Goal: Task Accomplishment & Management: Use online tool/utility

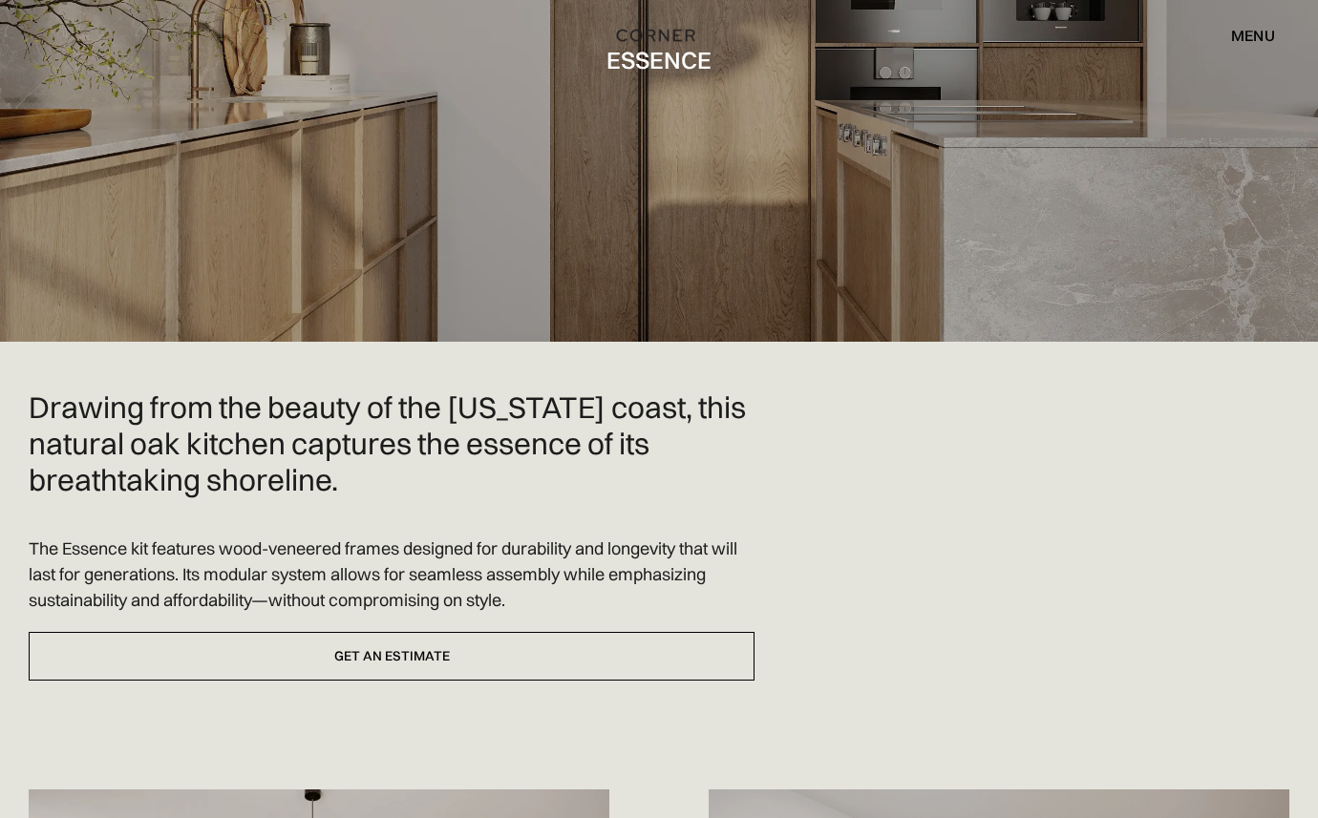
scroll to position [240, 0]
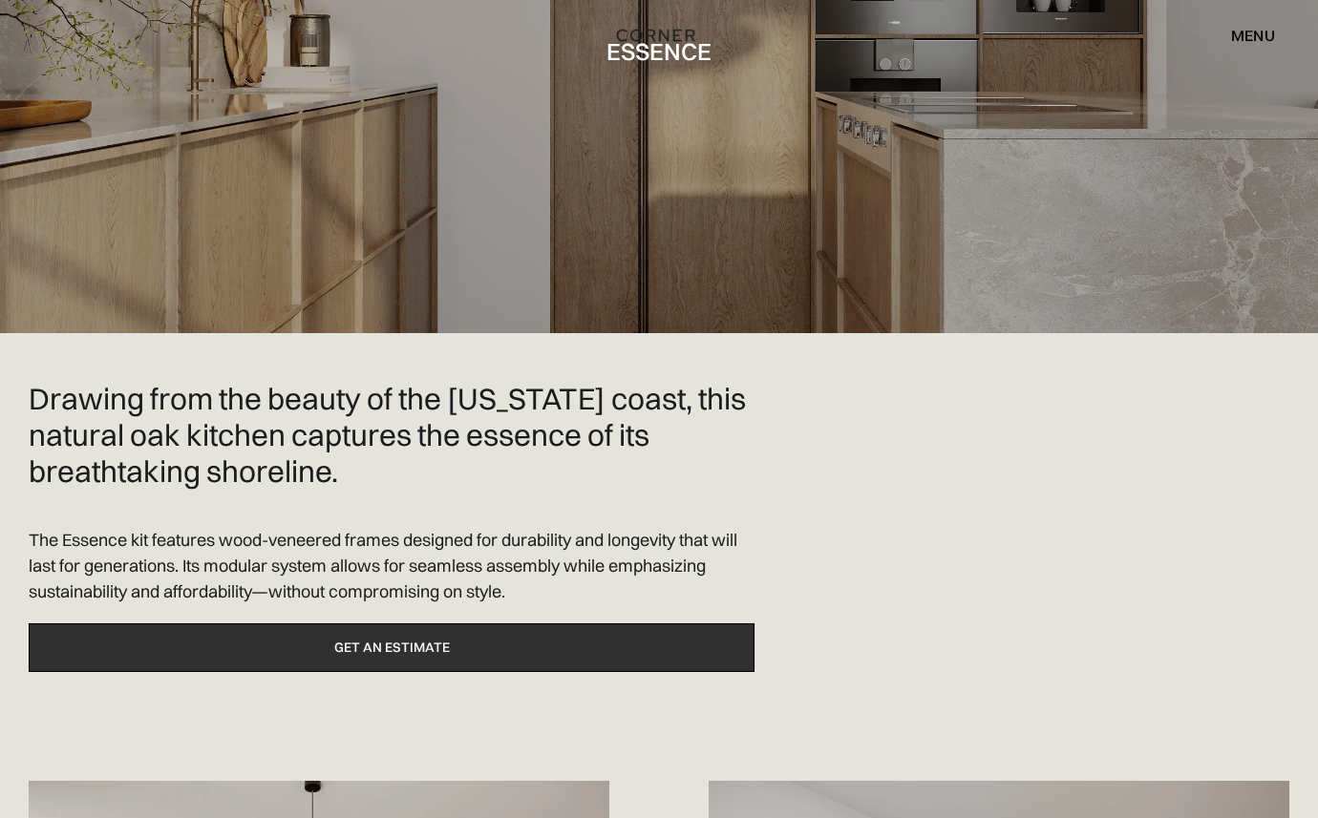
click at [524, 643] on link "Get an estimate" at bounding box center [392, 647] width 726 height 49
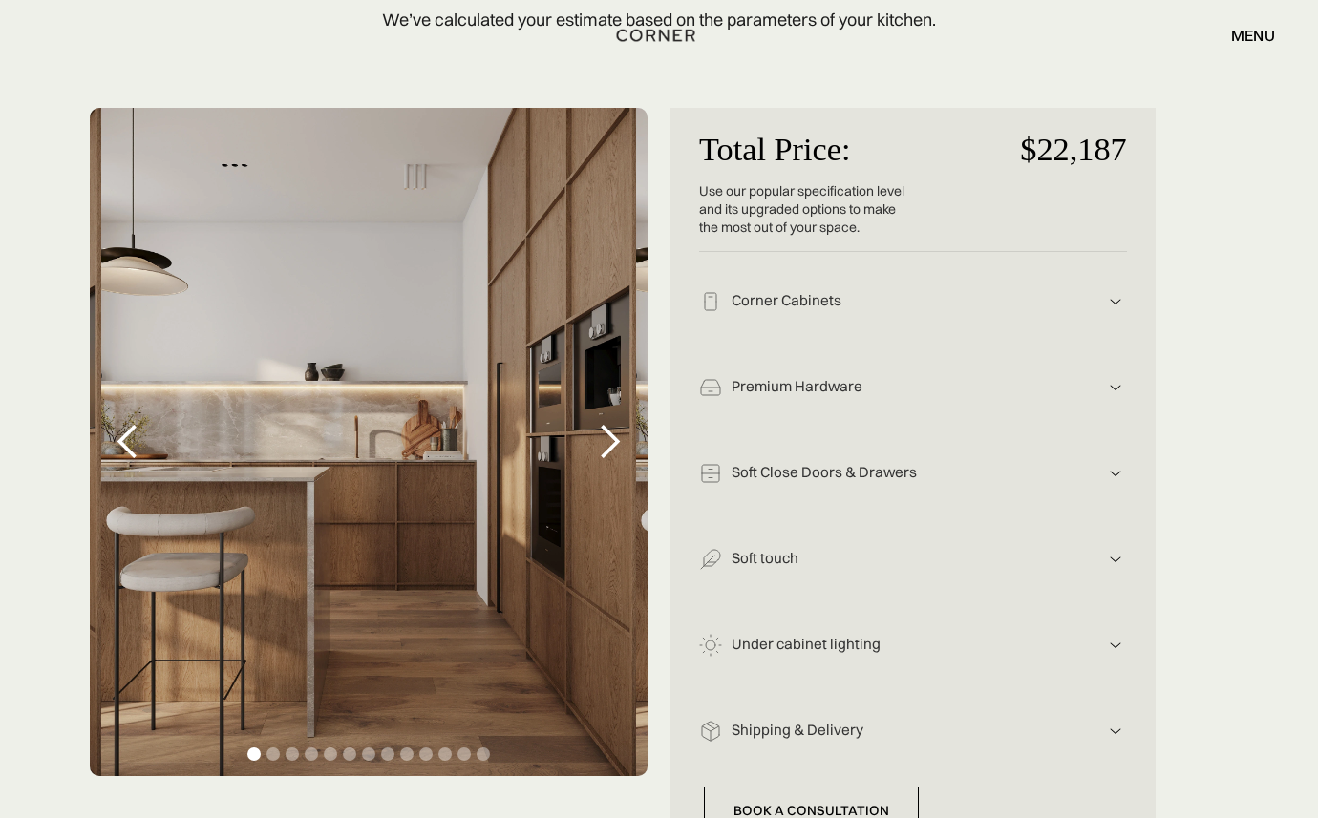
scroll to position [285, 0]
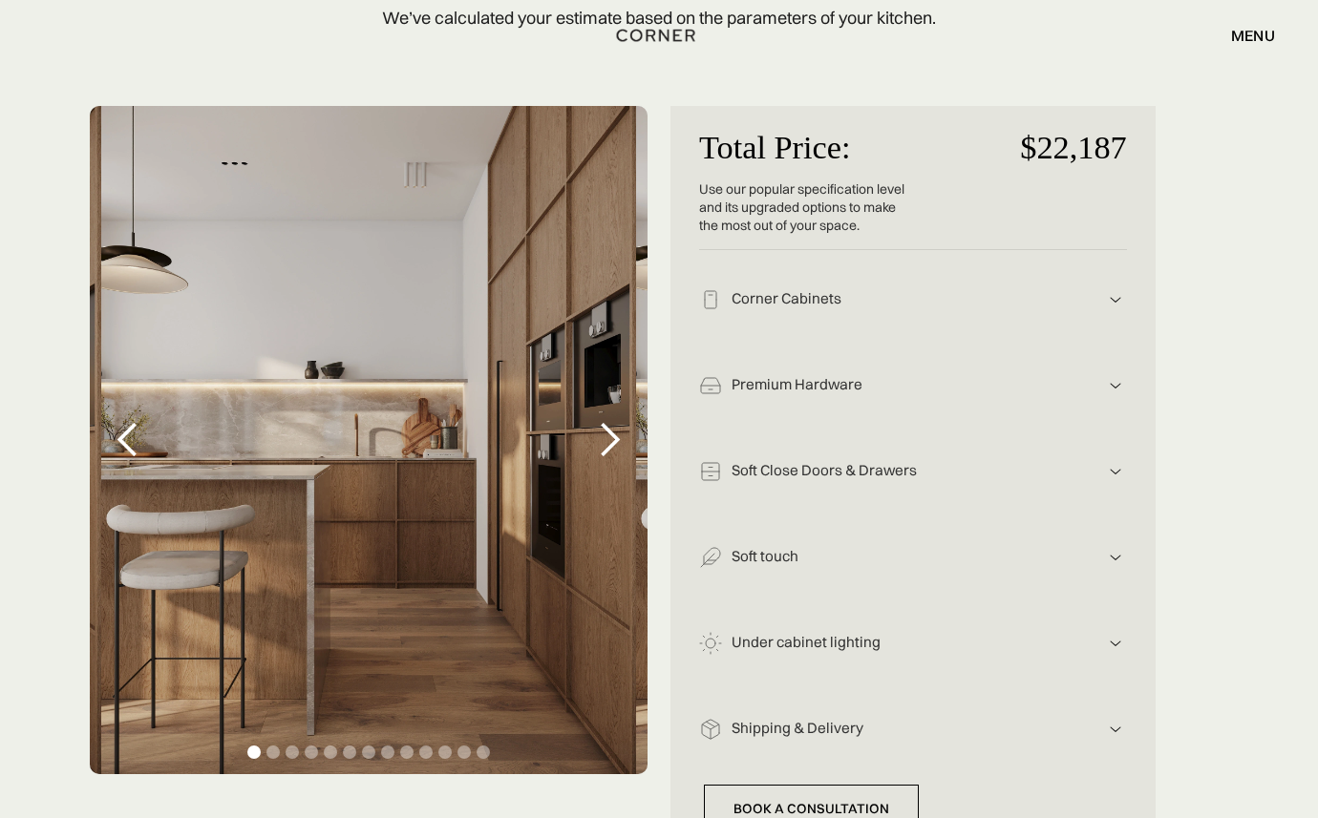
click at [613, 443] on div "next slide" at bounding box center [609, 440] width 38 height 38
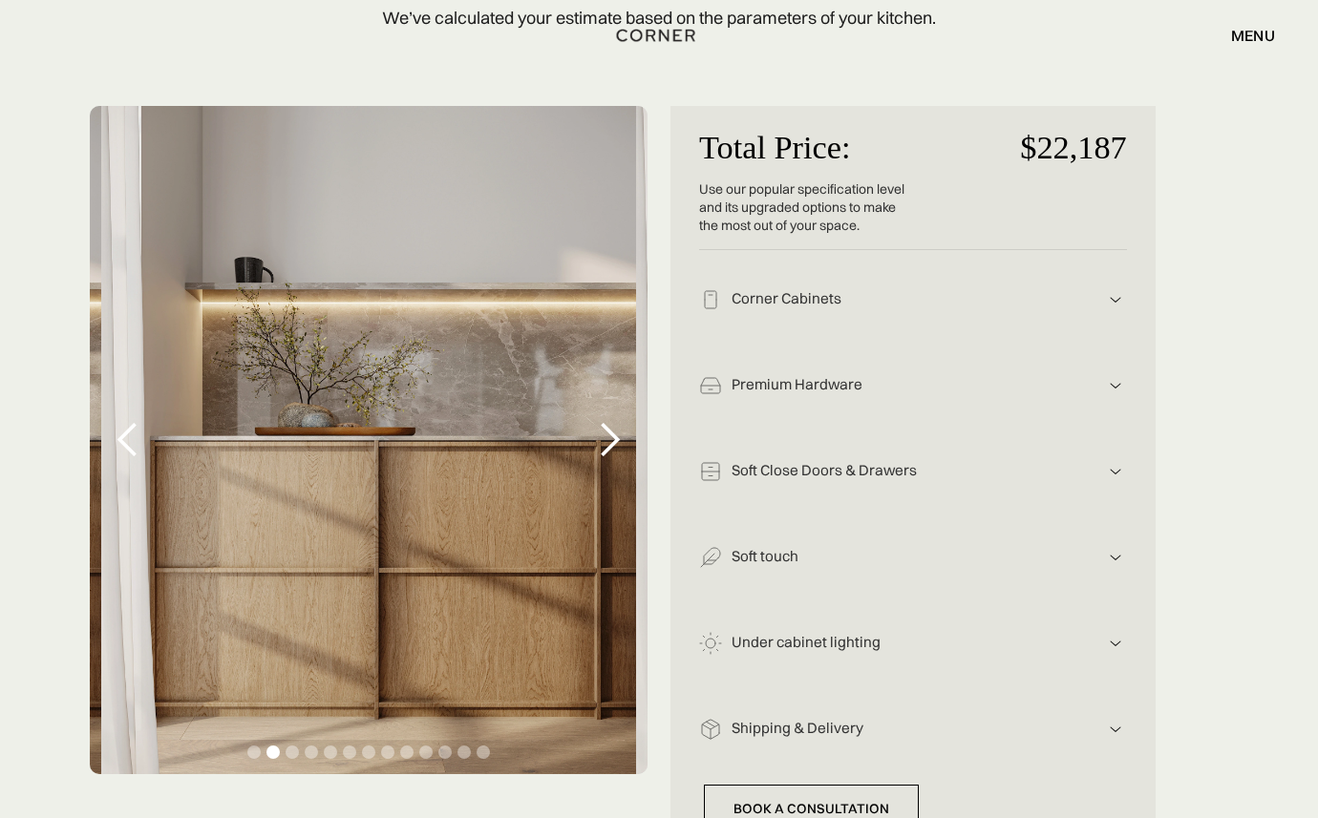
click at [613, 443] on div "next slide" at bounding box center [609, 440] width 38 height 38
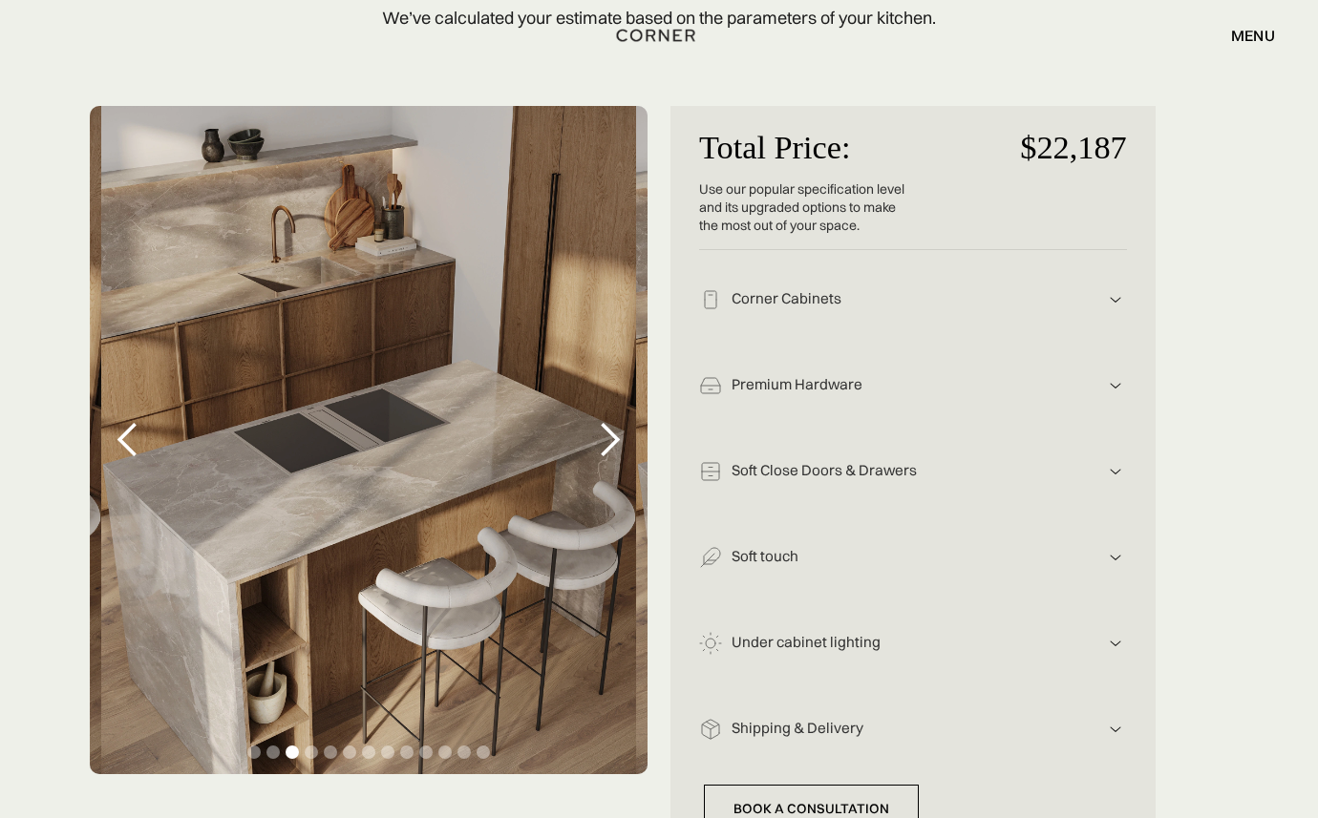
click at [613, 443] on div "next slide" at bounding box center [609, 440] width 38 height 38
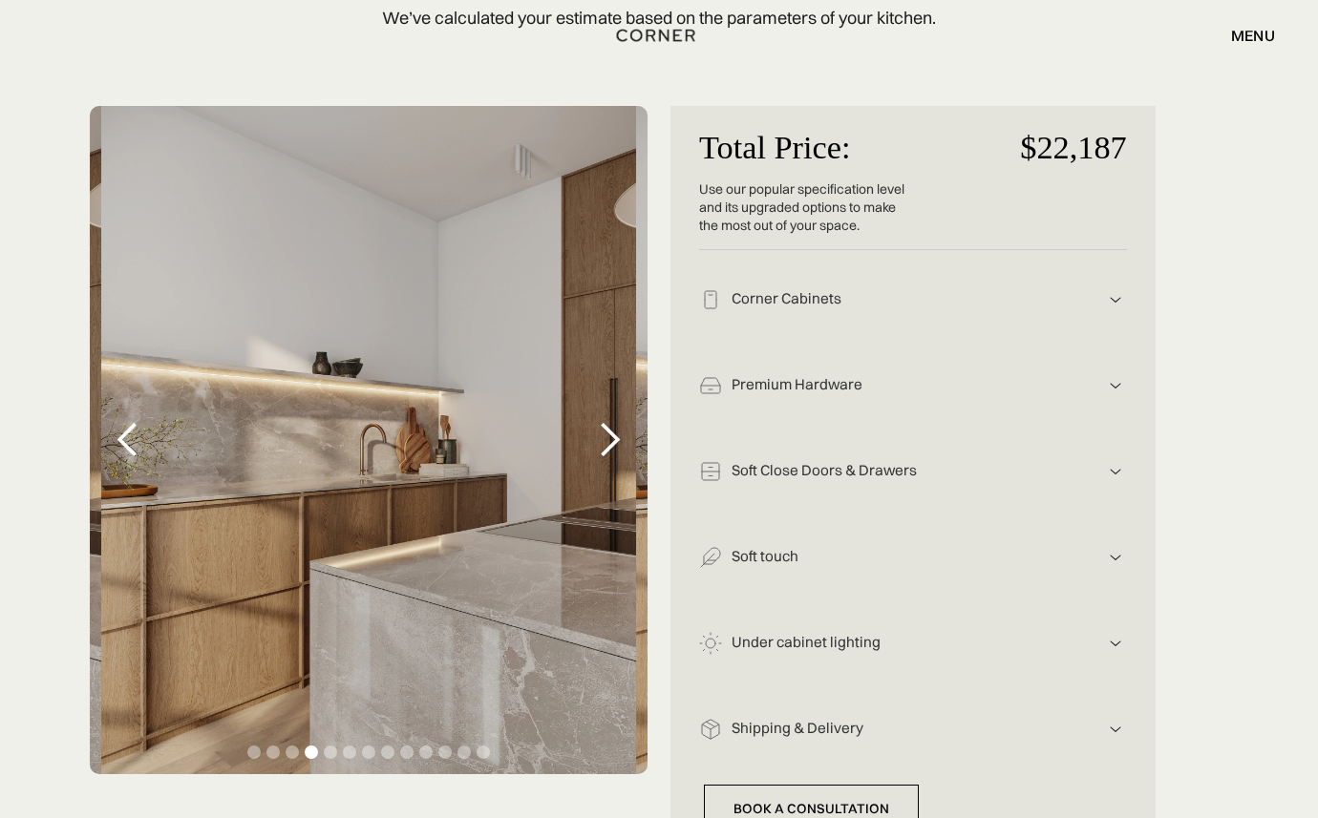
click at [613, 443] on div "next slide" at bounding box center [609, 440] width 38 height 38
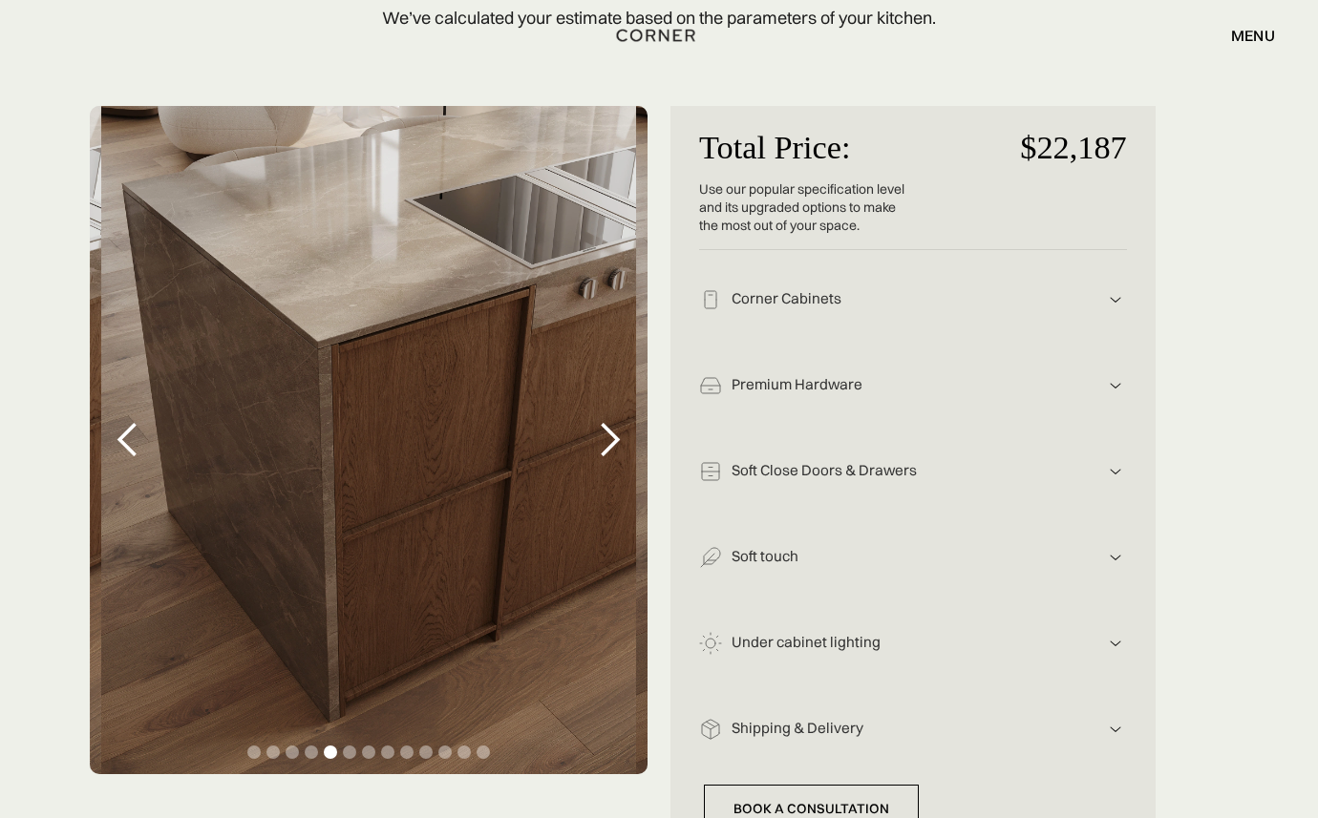
click at [613, 443] on div "next slide" at bounding box center [609, 440] width 38 height 38
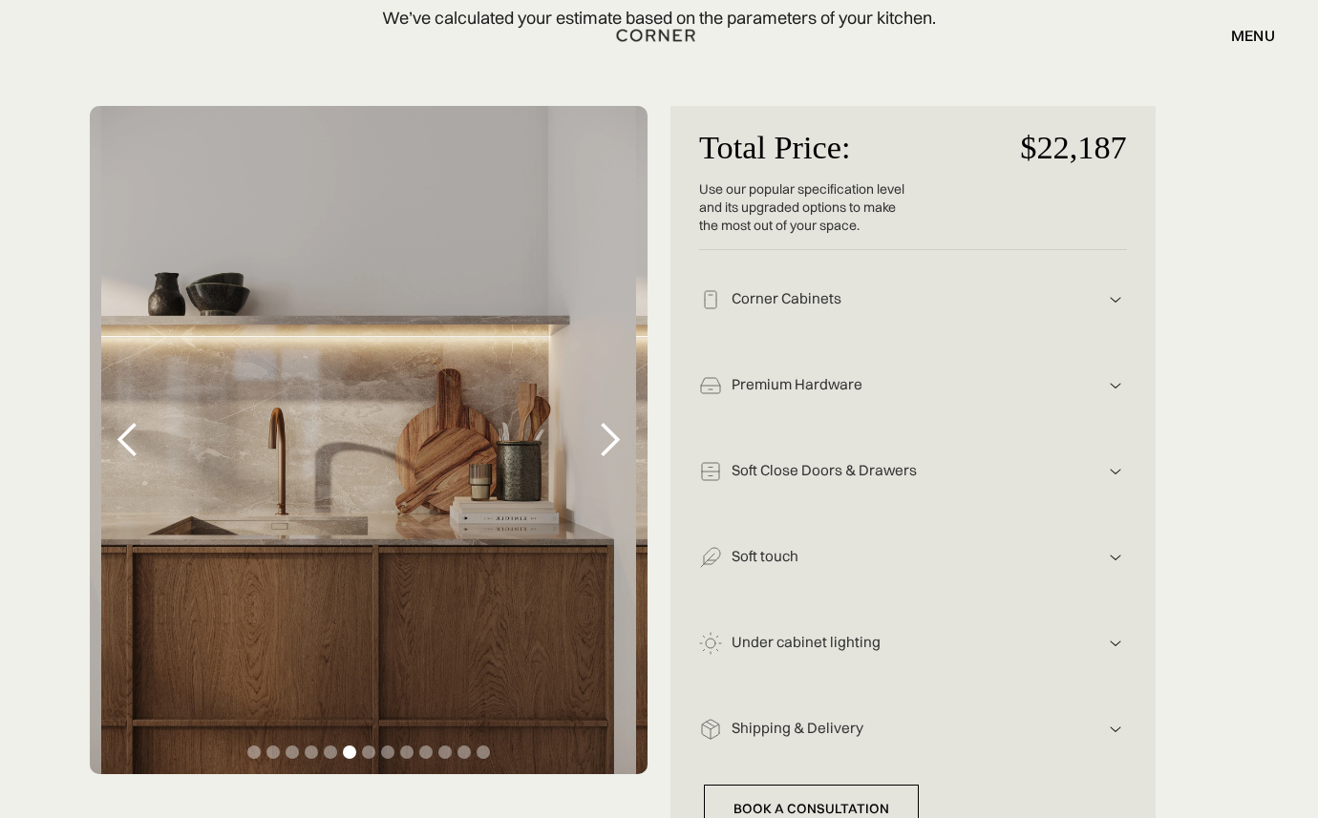
click at [613, 443] on div "next slide" at bounding box center [609, 440] width 38 height 38
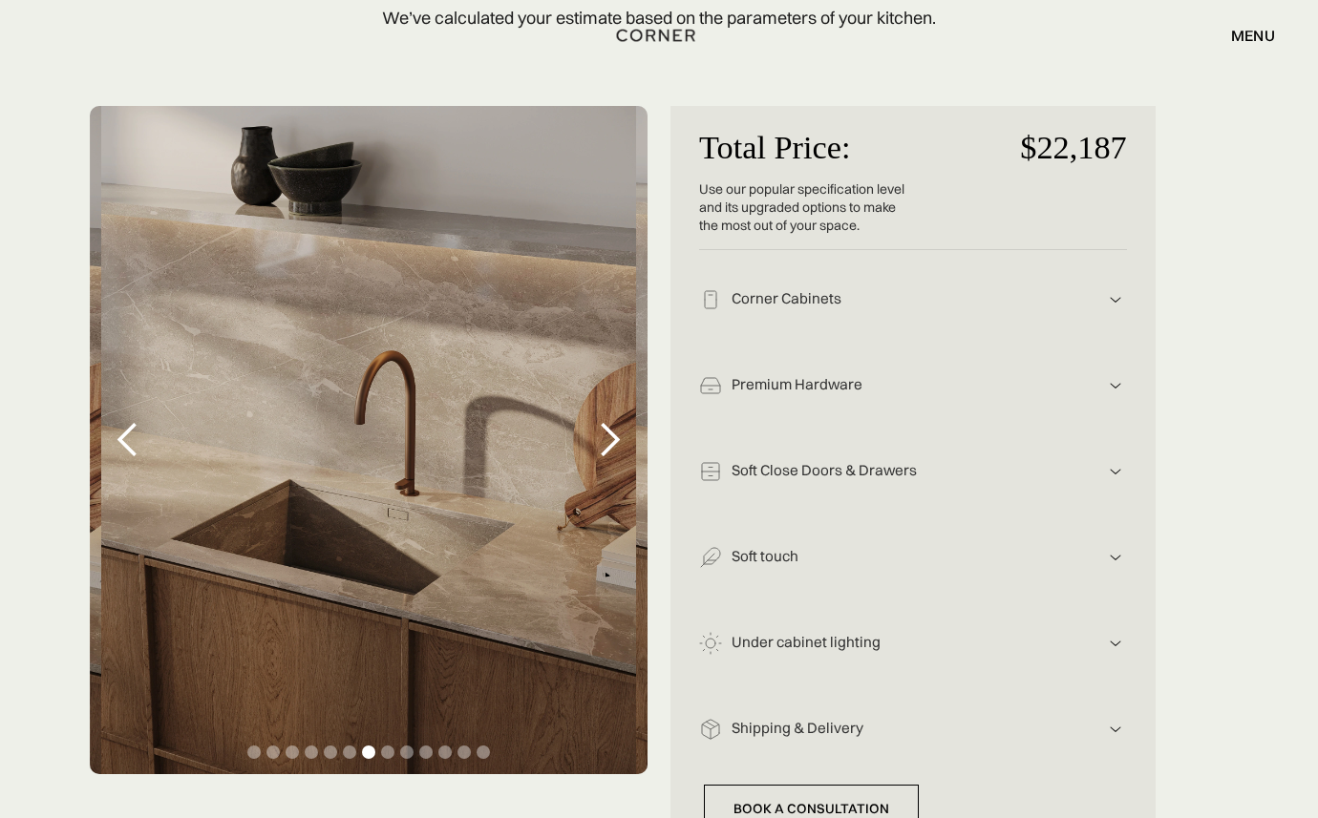
click at [613, 443] on div "next slide" at bounding box center [609, 440] width 38 height 38
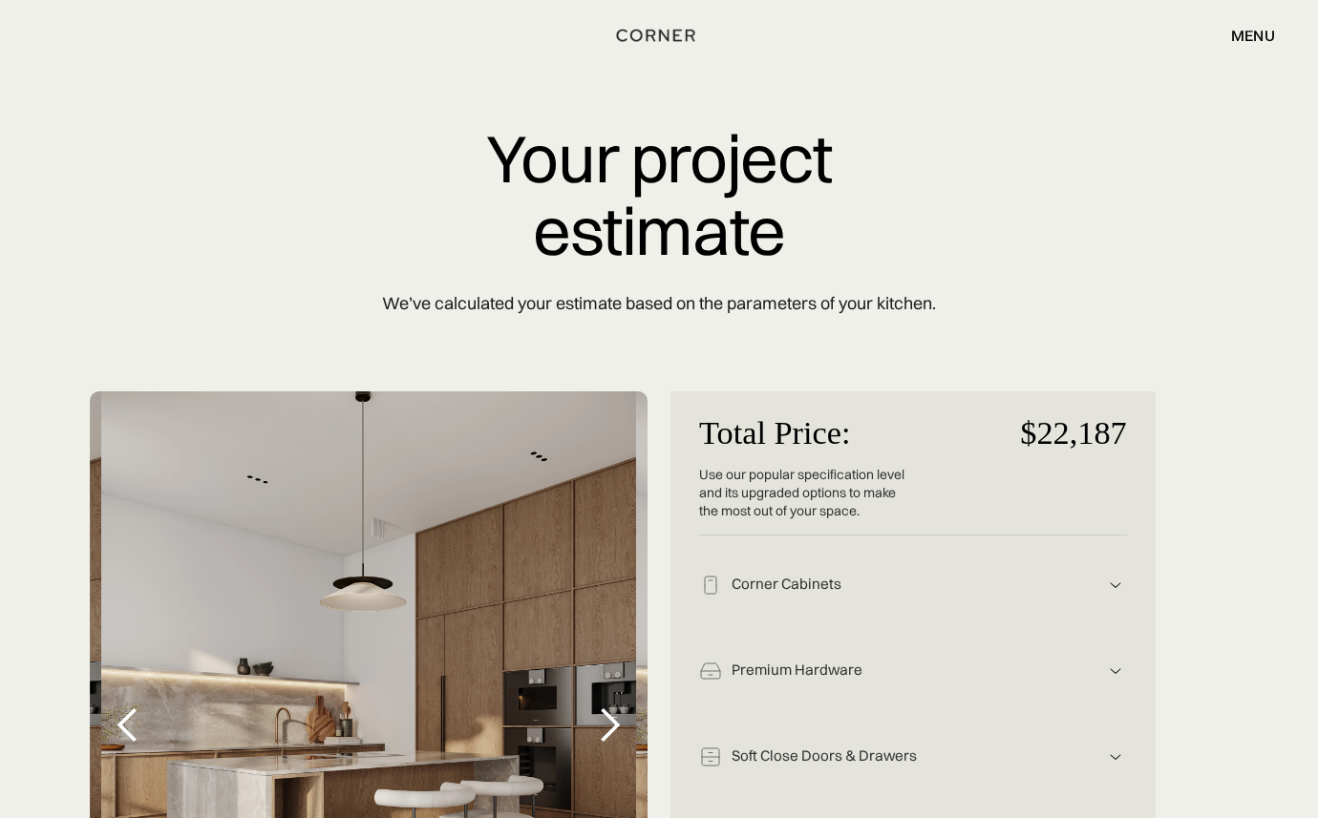
scroll to position [0, 0]
